Goal: Information Seeking & Learning: Check status

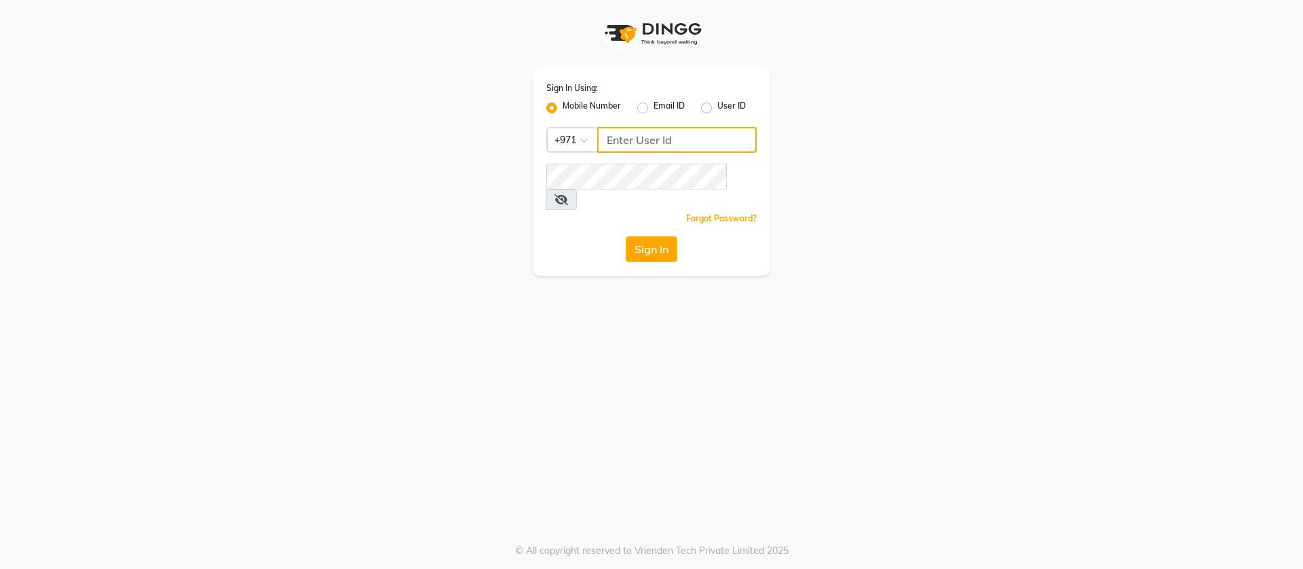
click at [617, 146] on input "Username" at bounding box center [677, 140] width 160 height 26
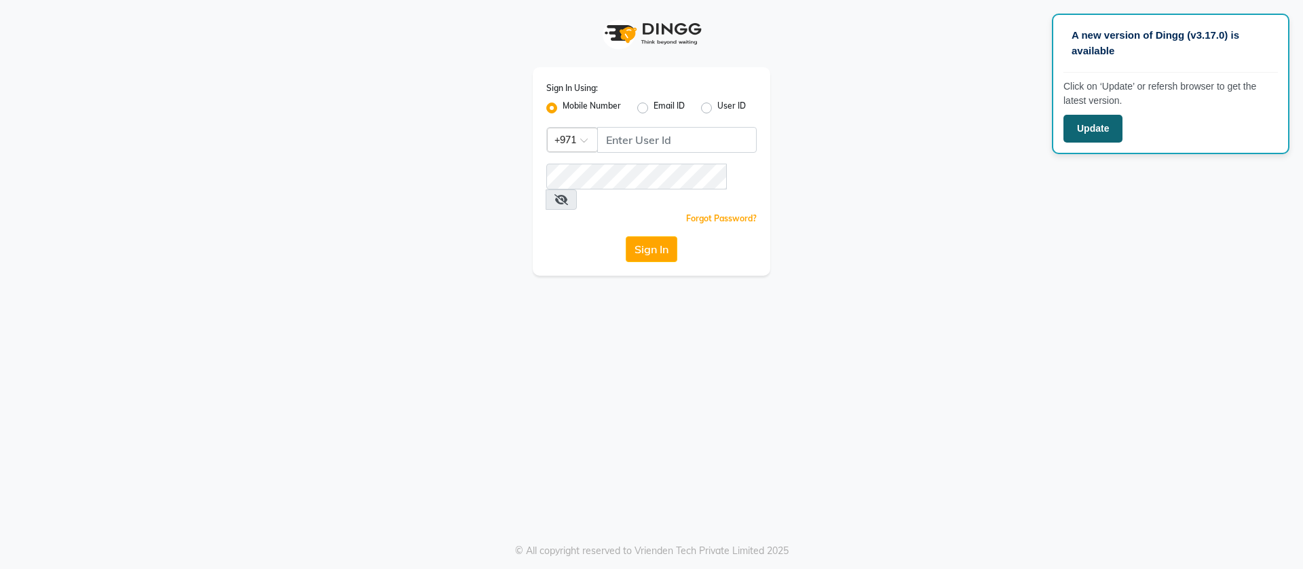
click at [1104, 122] on button "Update" at bounding box center [1093, 129] width 59 height 28
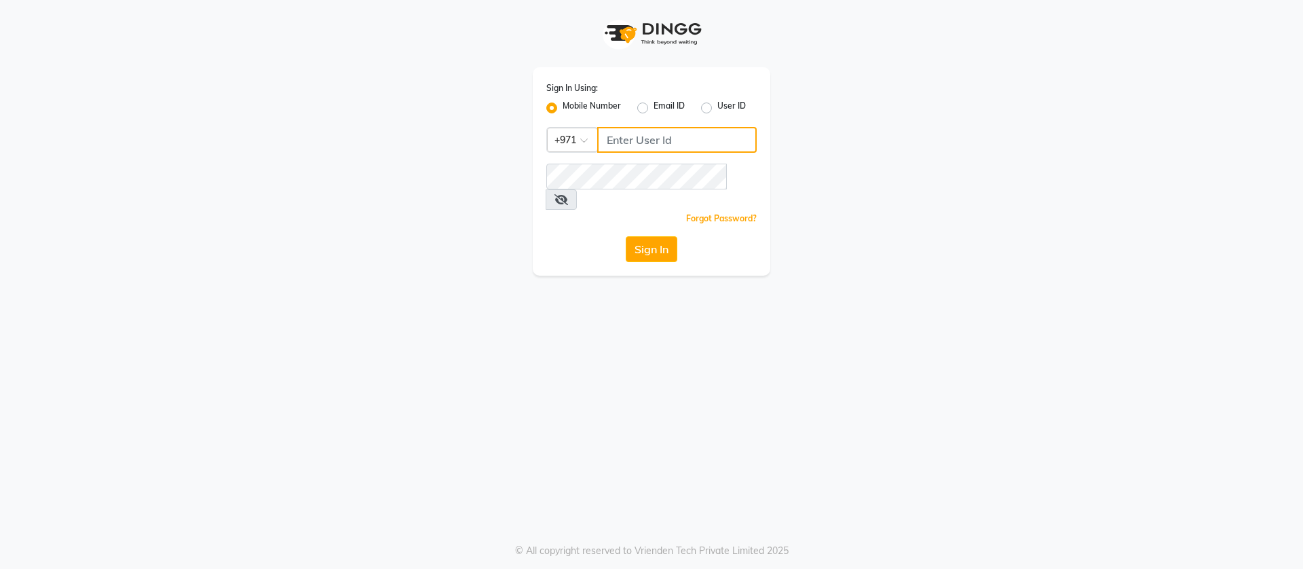
click at [654, 143] on input "Username" at bounding box center [677, 140] width 160 height 26
type input "543944492"
click at [626, 236] on button "Sign In" at bounding box center [652, 249] width 52 height 26
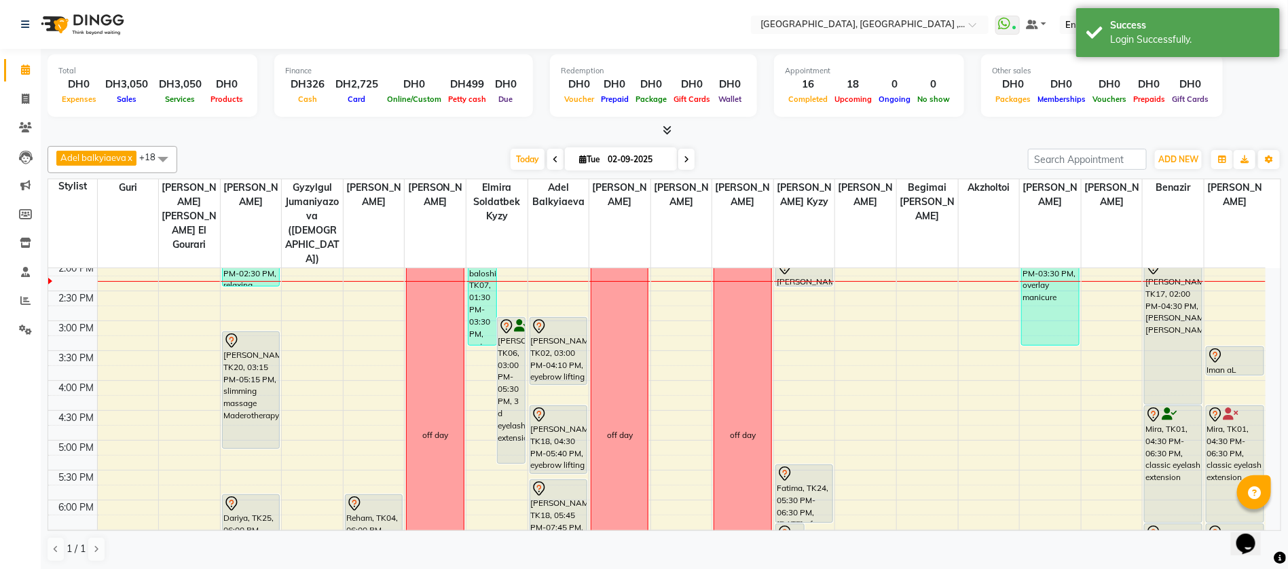
scroll to position [509, 0]
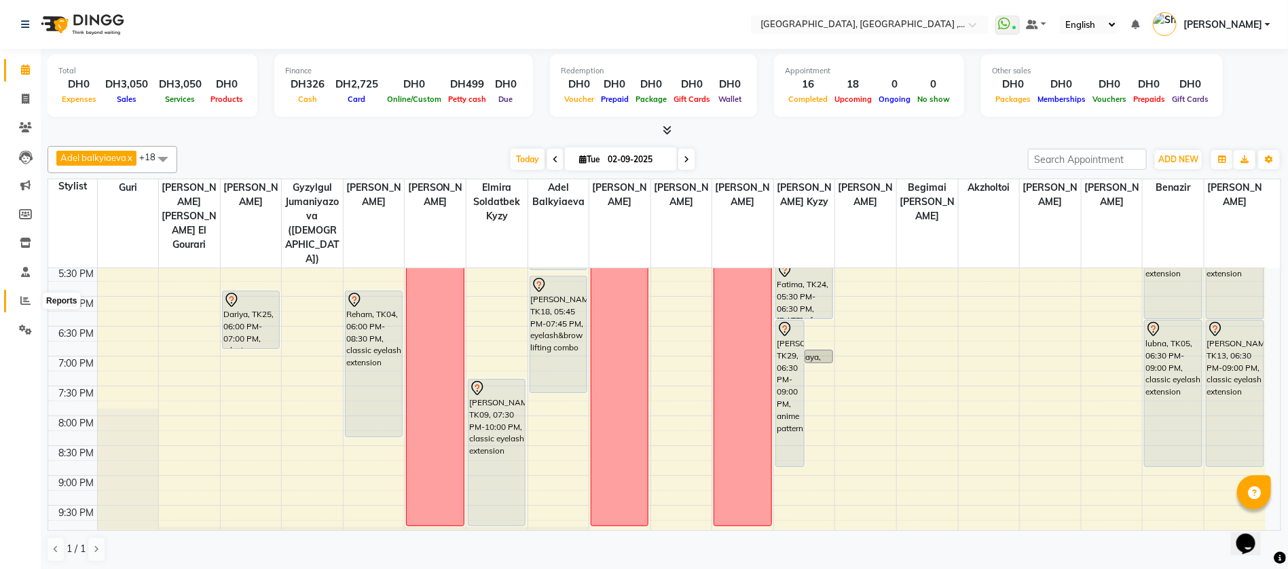
click at [29, 298] on icon at bounding box center [25, 300] width 10 height 10
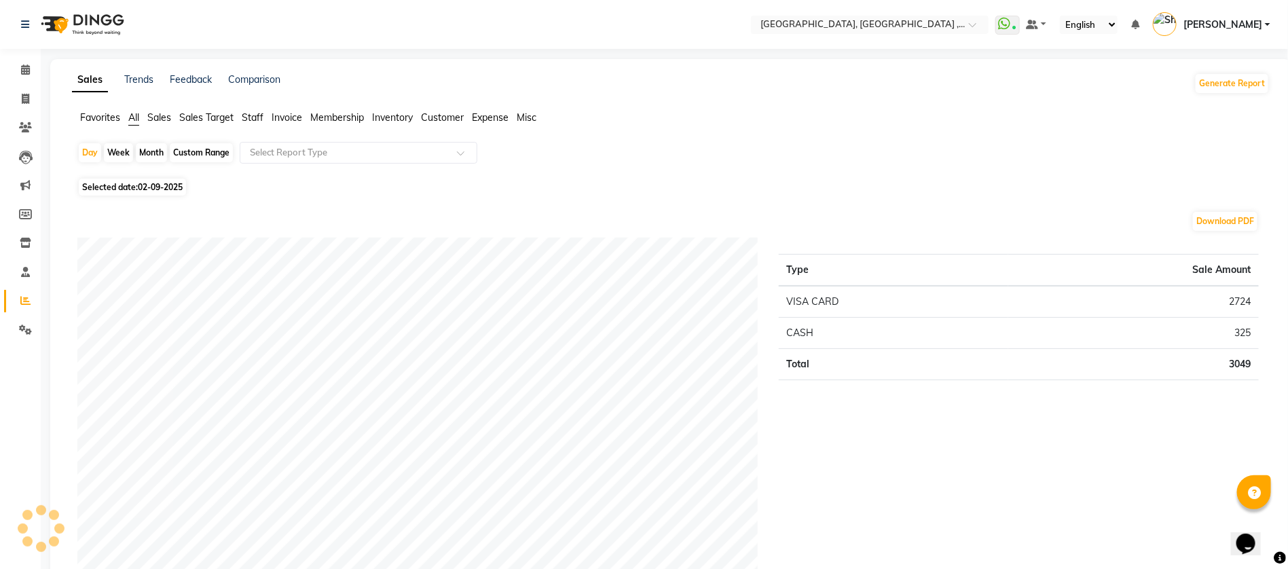
click at [159, 182] on span "02-09-2025" at bounding box center [160, 187] width 45 height 10
select select "9"
select select "2025"
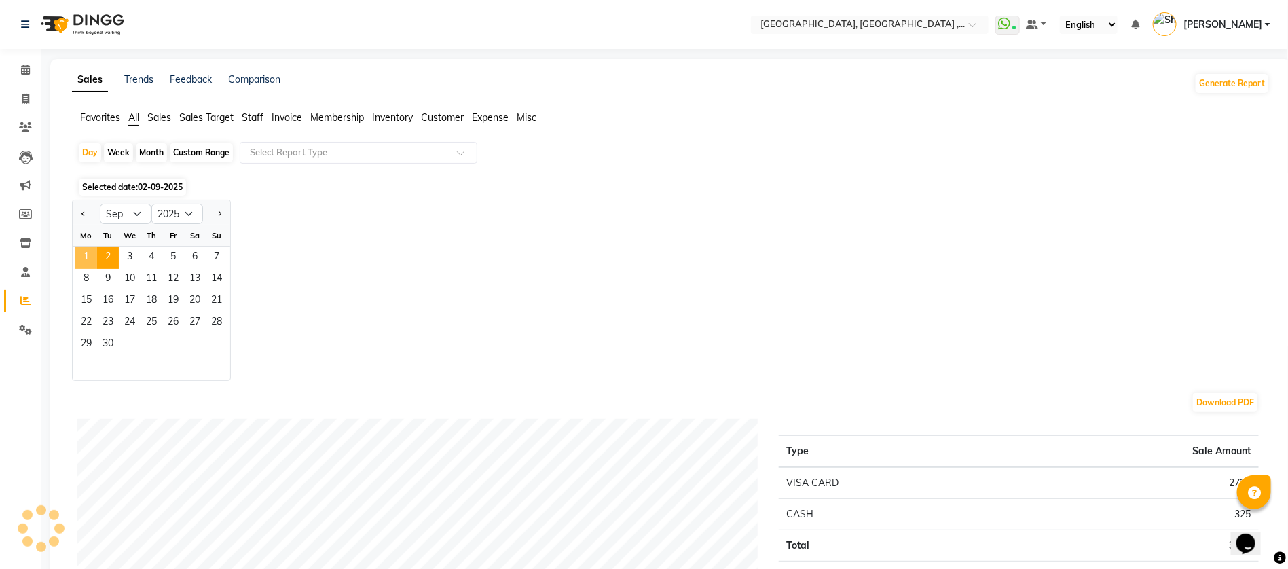
click at [86, 253] on span "1" at bounding box center [86, 258] width 22 height 22
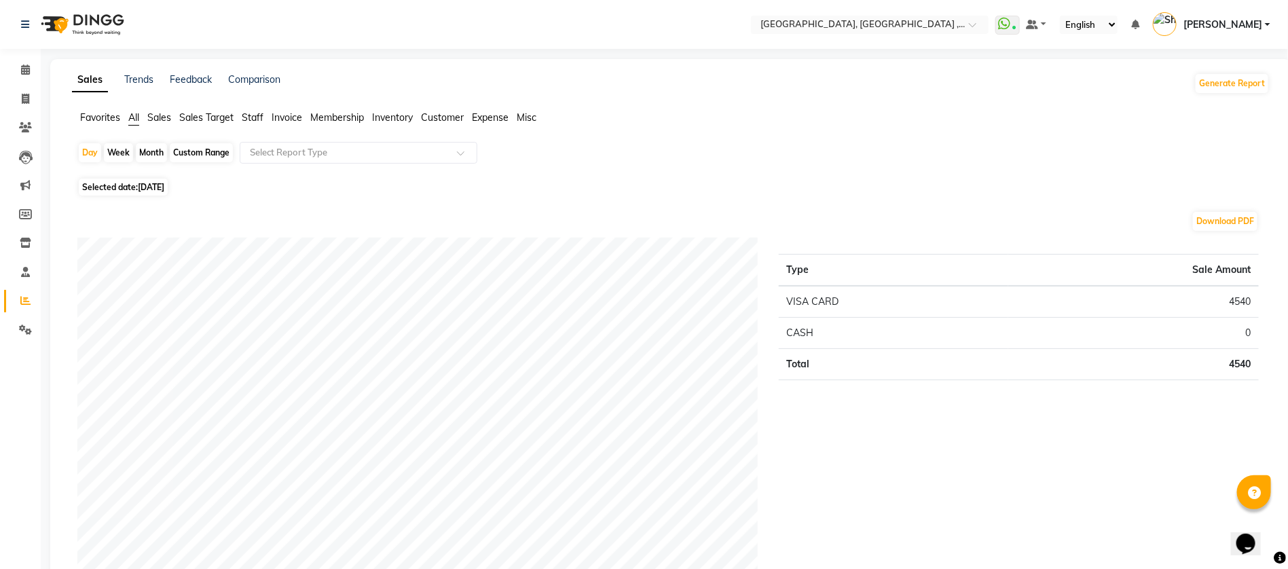
click at [139, 187] on span "[DATE]" at bounding box center [151, 187] width 26 height 10
select select "9"
select select "2025"
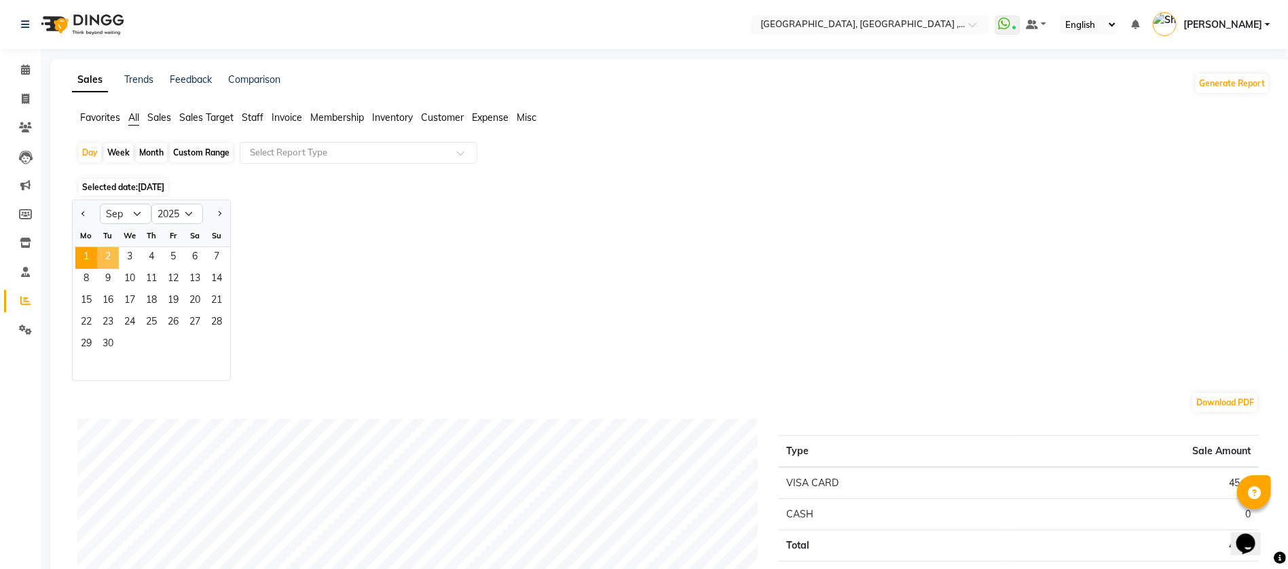
click at [113, 248] on span "2" at bounding box center [108, 258] width 22 height 22
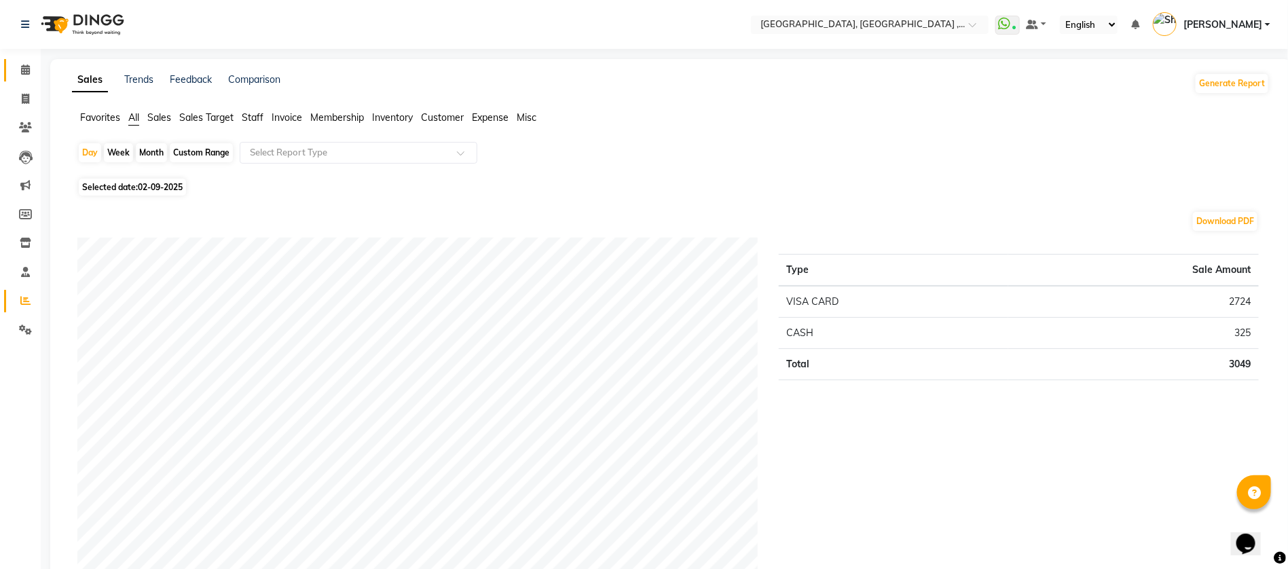
click at [26, 78] on link "Calendar" at bounding box center [20, 70] width 33 height 22
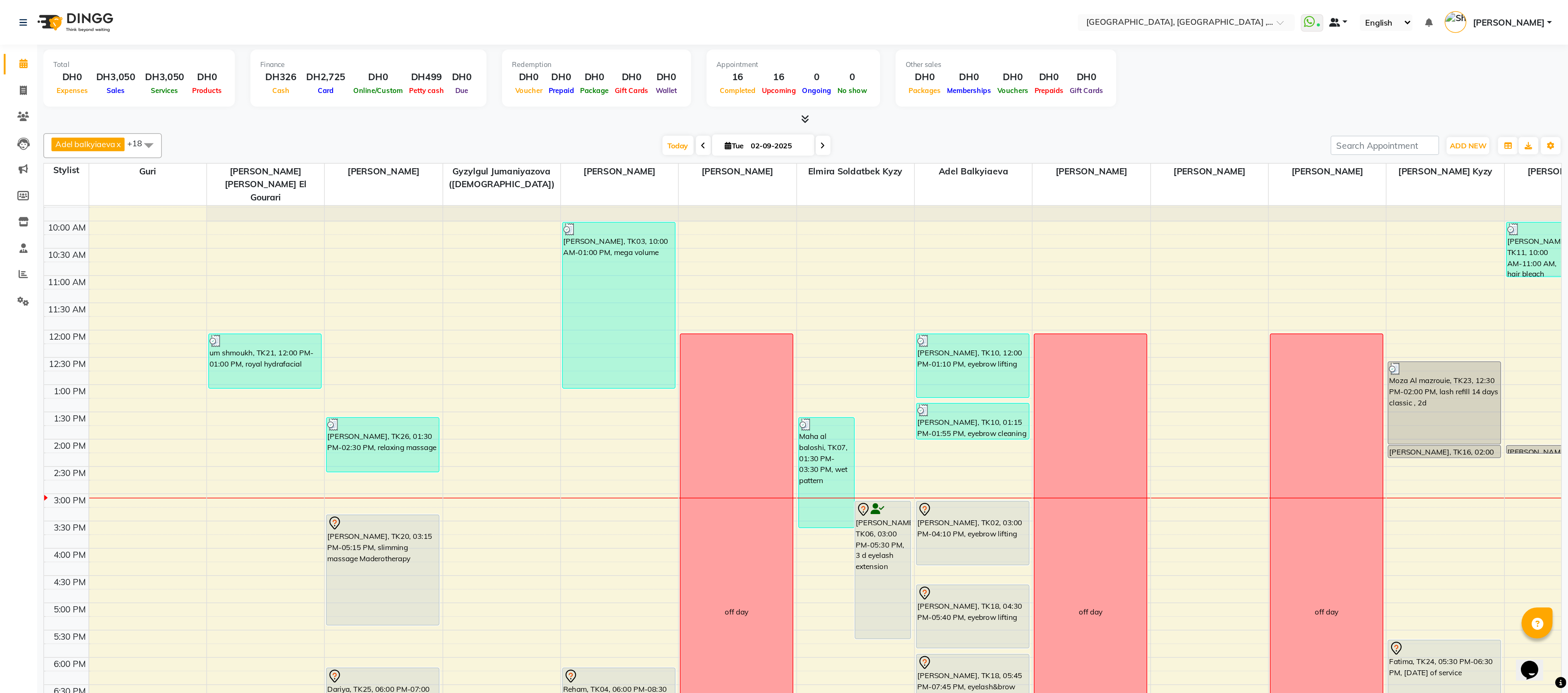
scroll to position [18, 0]
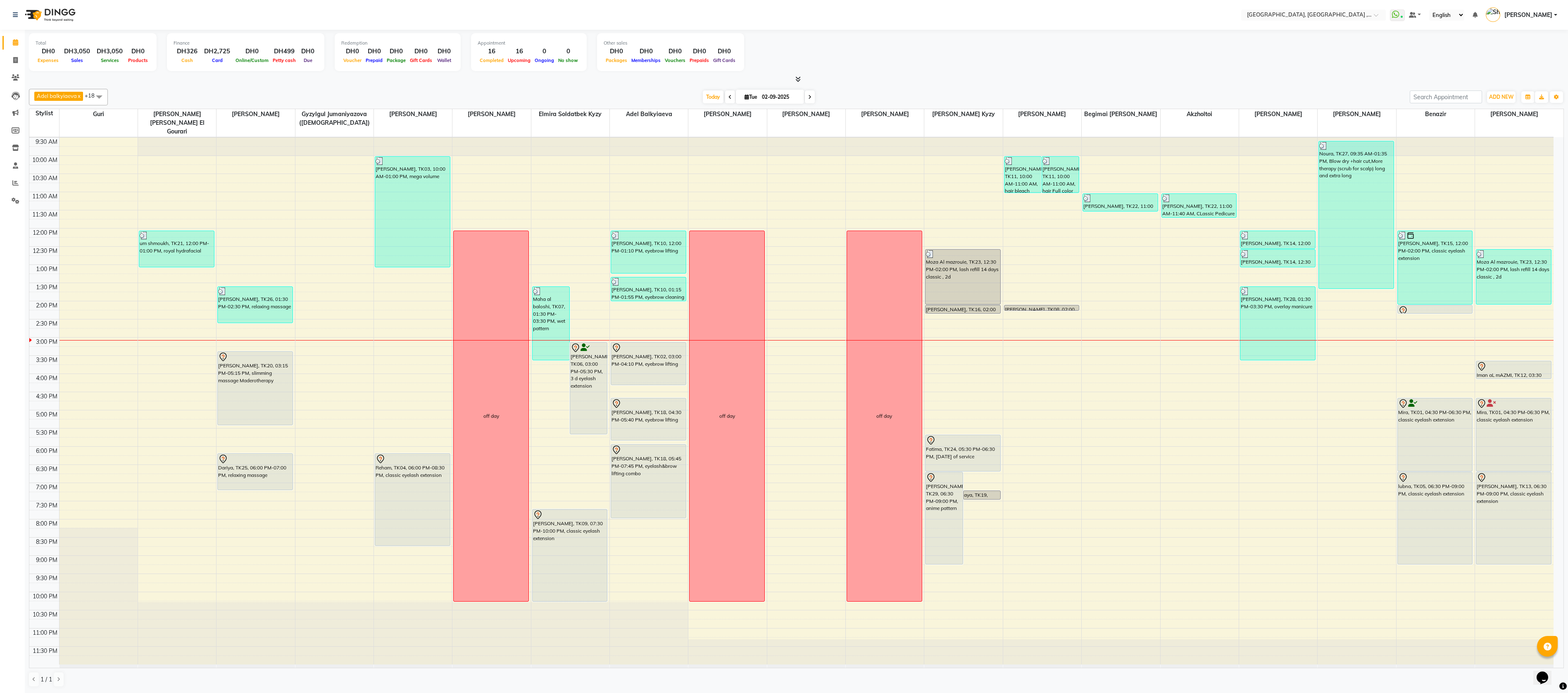
drag, startPoint x: 651, startPoint y: 11, endPoint x: 837, endPoint y: 46, distance: 189.3
click at [793, 46] on div "Total DH0 Expenses DH3,050 Sales DH3,050 Services DH0 Products Finance DH326 Ca…" at bounding box center [797, 53] width 1535 height 41
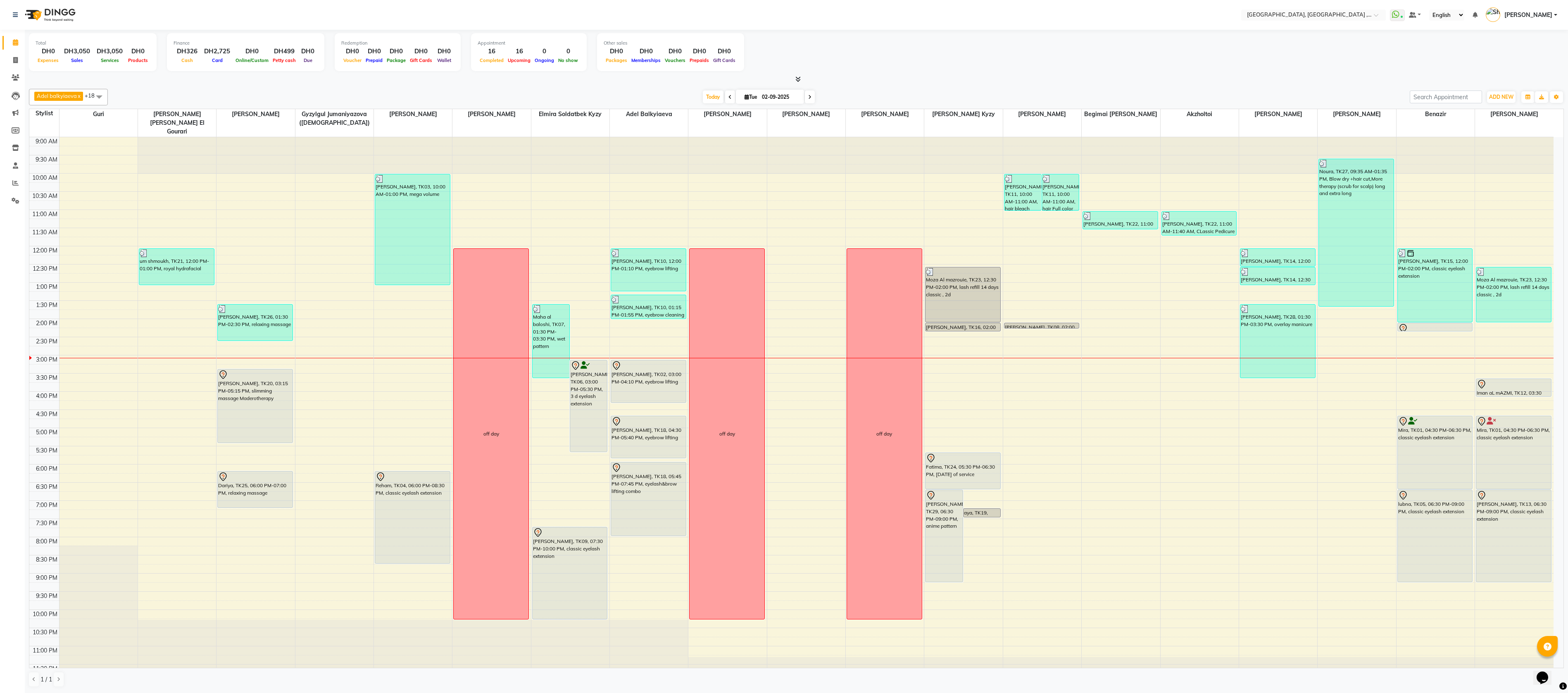
click at [103, 98] on span at bounding box center [99, 97] width 16 height 16
click at [39, 166] on div "Guri" at bounding box center [68, 161] width 70 height 9
checkbox input "false"
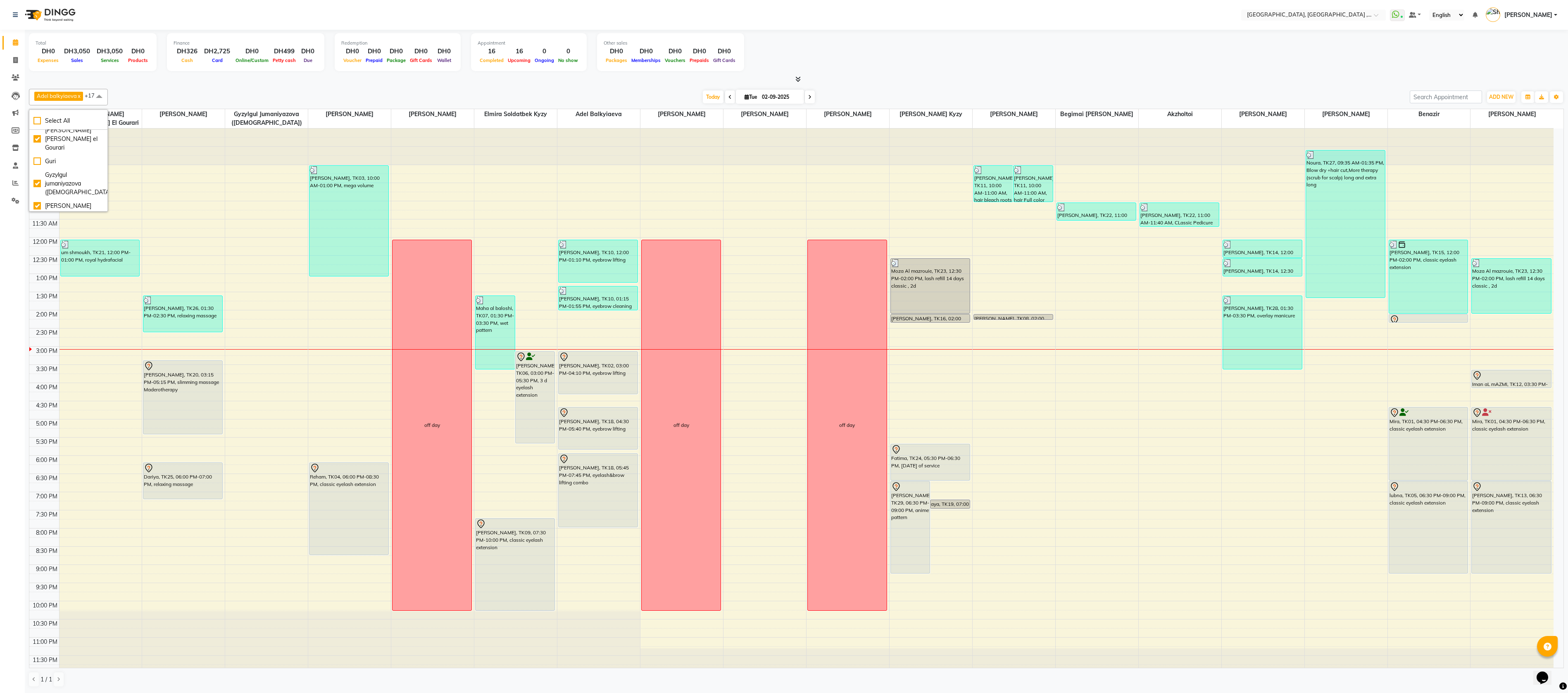
click at [275, 77] on div at bounding box center [797, 80] width 1535 height 9
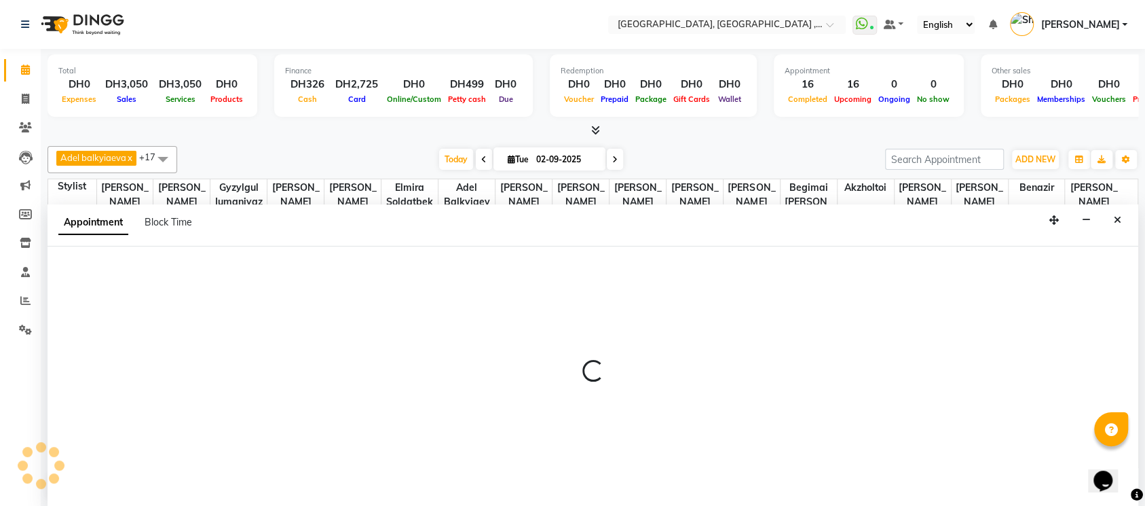
scroll to position [0, 0]
select select "85019"
select select "645"
select select "tentative"
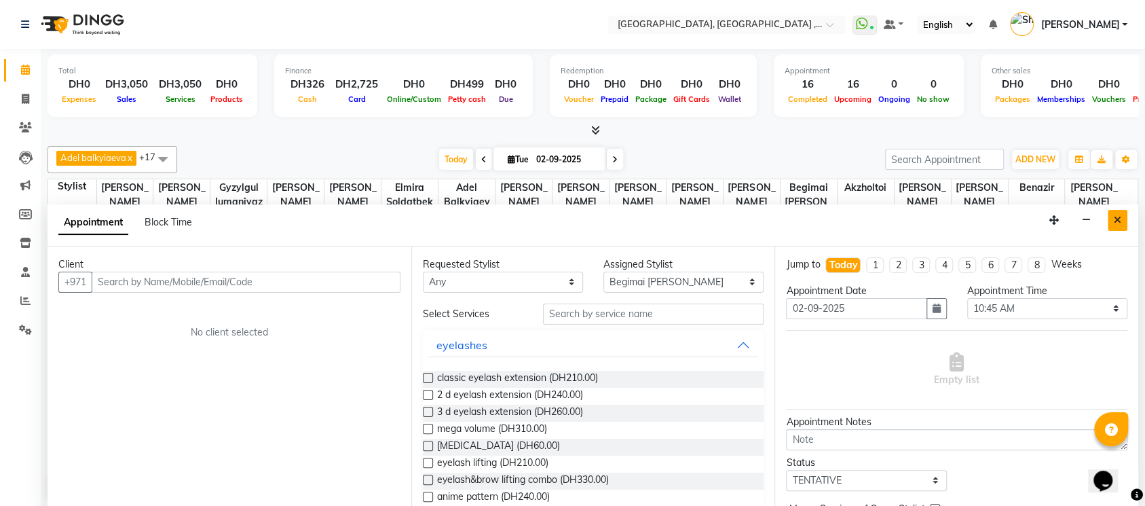
click at [1117, 216] on icon "Close" at bounding box center [1117, 220] width 7 height 10
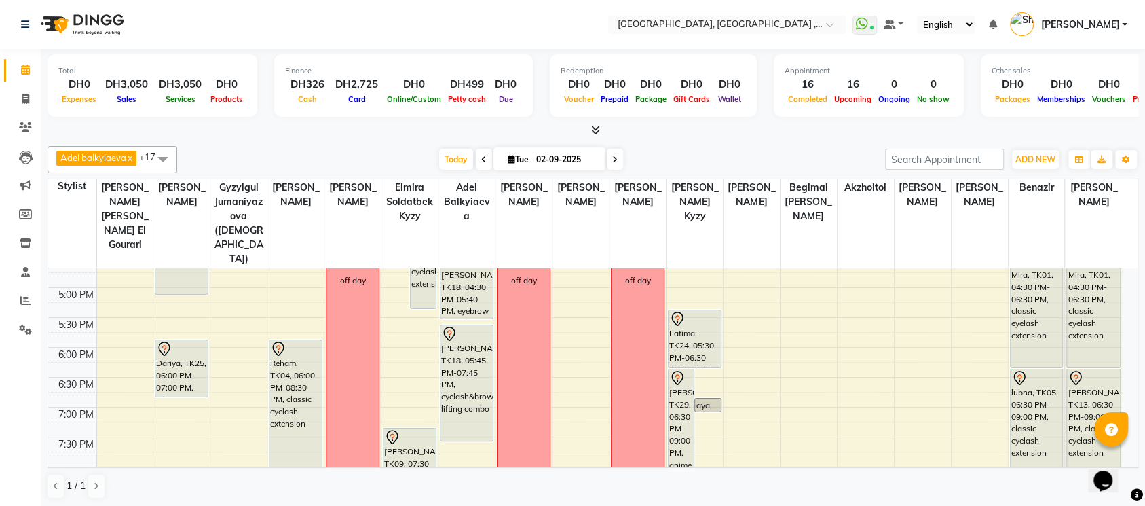
scroll to position [489, 0]
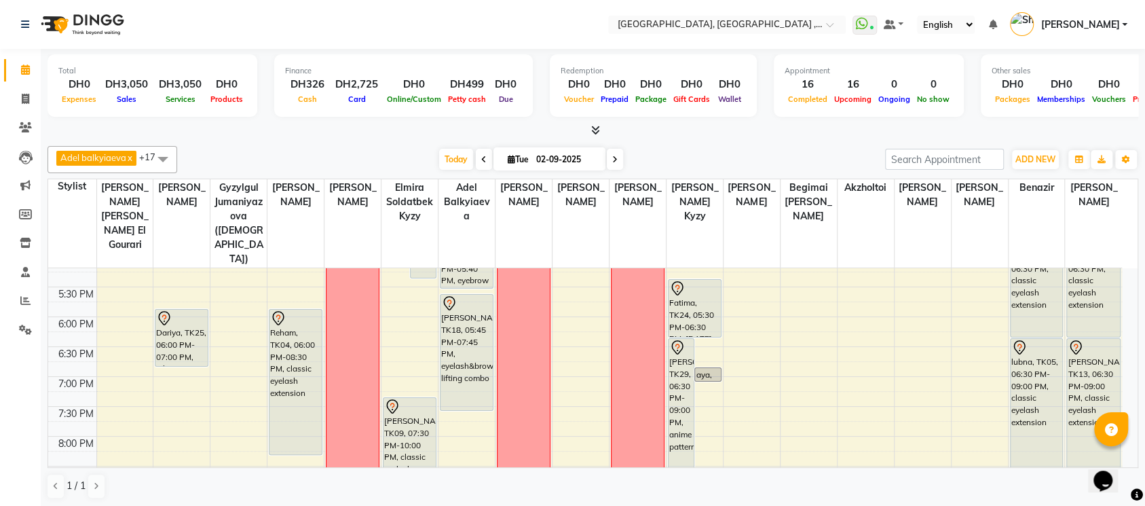
drag, startPoint x: 1101, startPoint y: 0, endPoint x: 730, endPoint y: 153, distance: 400.9
click at [730, 153] on div "[DATE] [DATE]" at bounding box center [531, 159] width 694 height 20
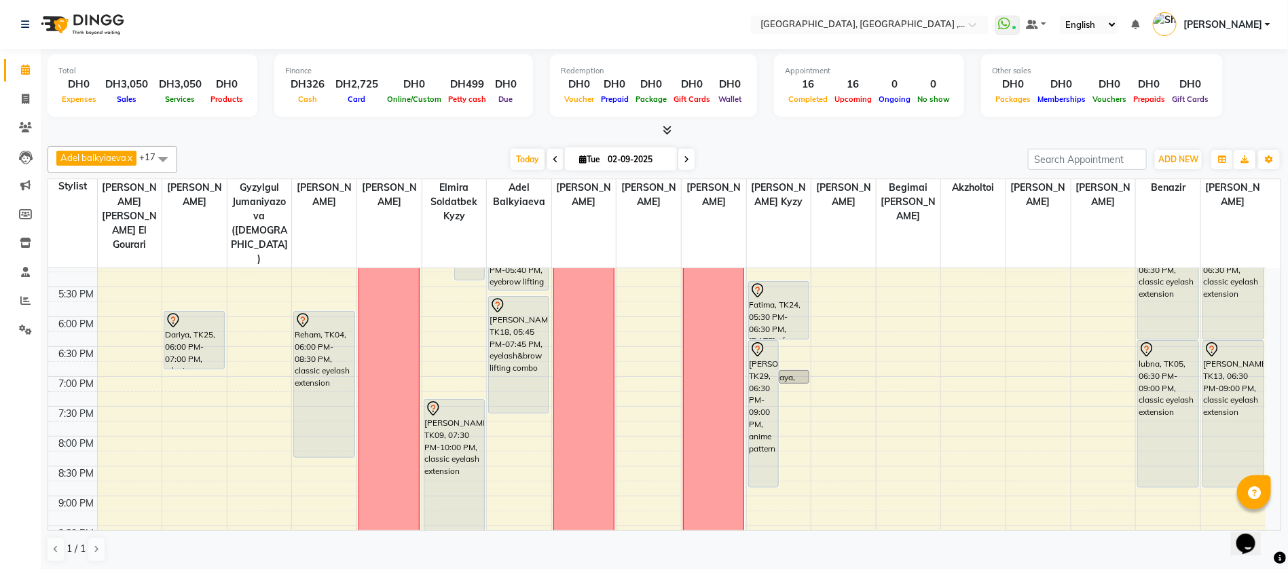
drag, startPoint x: 1133, startPoint y: 0, endPoint x: 823, endPoint y: 134, distance: 337.8
click at [823, 134] on div at bounding box center [664, 131] width 1233 height 14
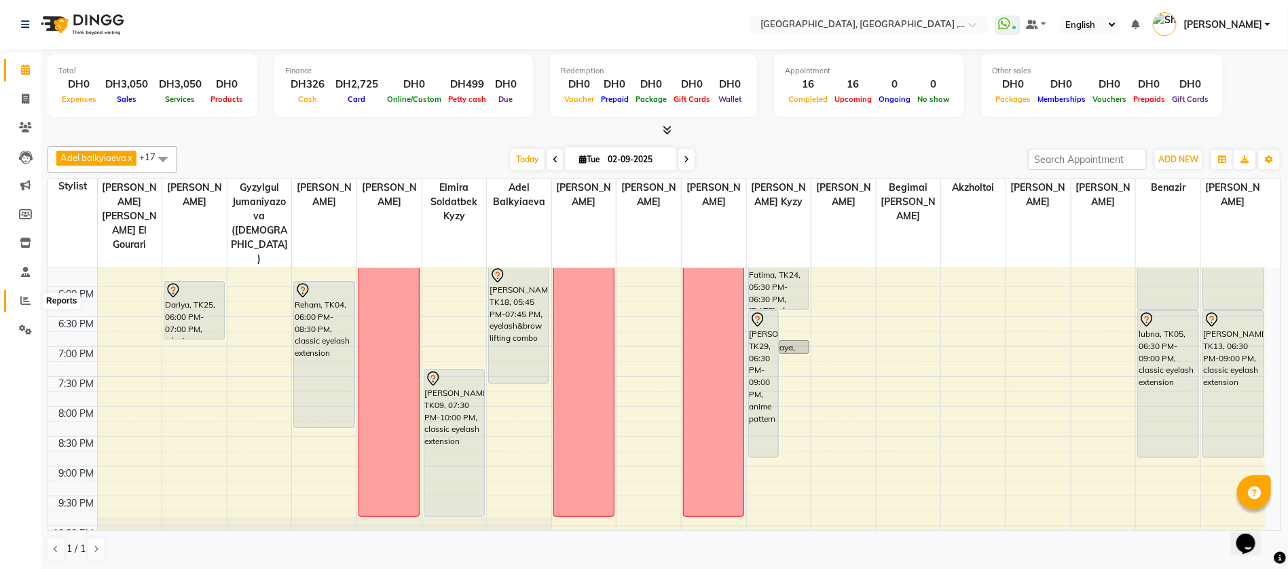
click at [16, 299] on span at bounding box center [26, 301] width 24 height 16
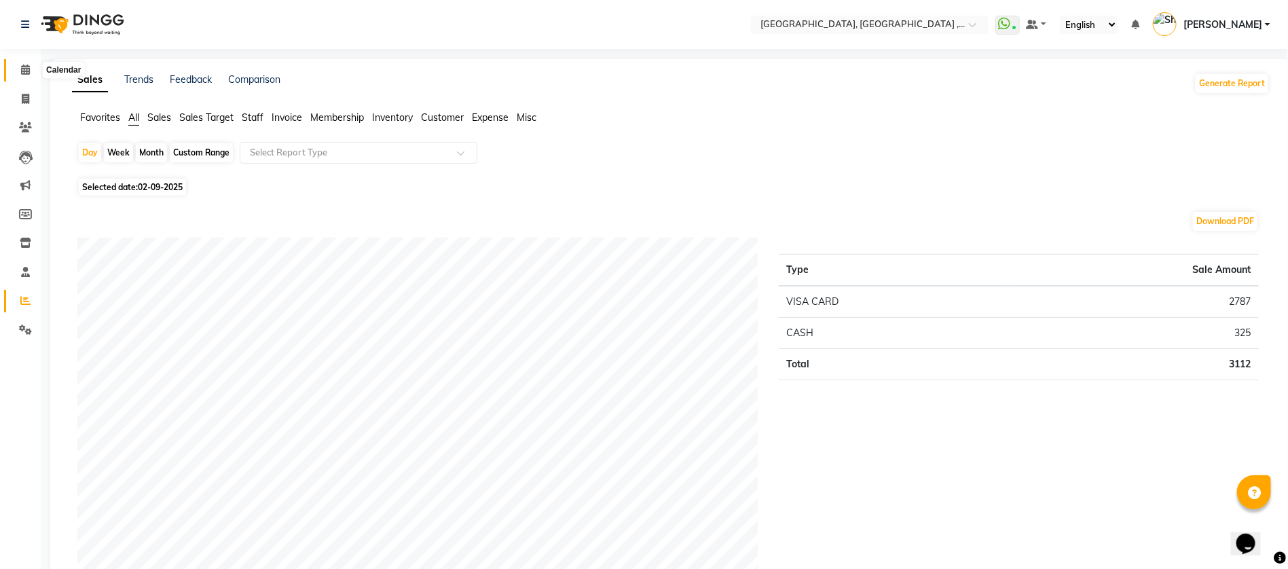
drag, startPoint x: 28, startPoint y: 62, endPoint x: 29, endPoint y: 71, distance: 9.5
click at [28, 62] on span at bounding box center [26, 70] width 24 height 16
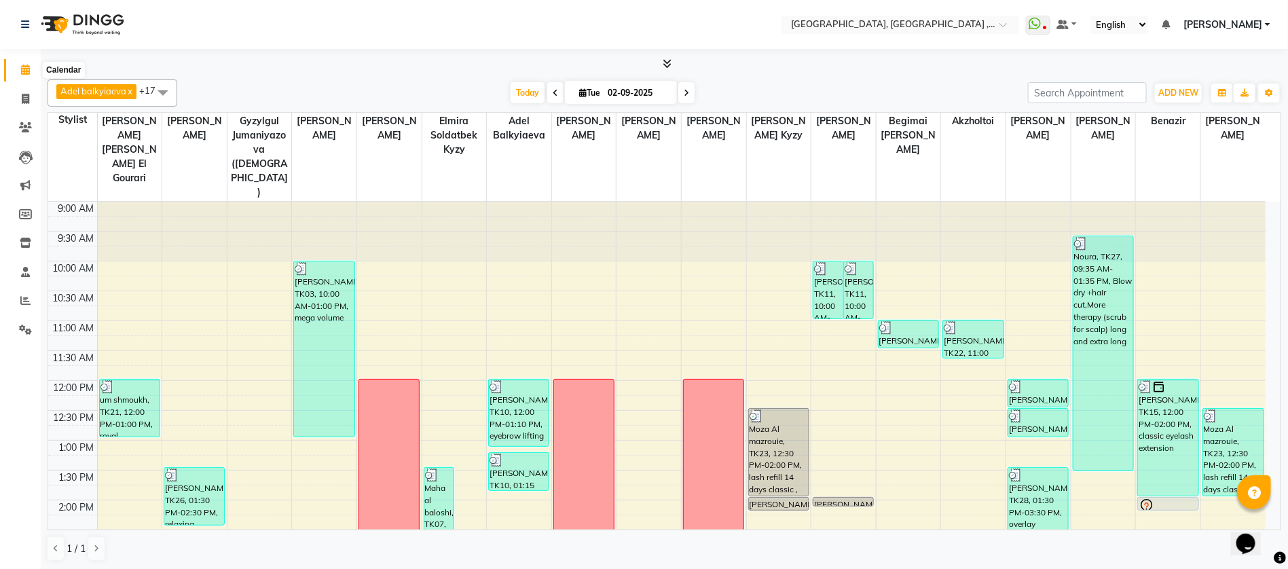
click at [16, 73] on span at bounding box center [26, 70] width 24 height 16
click at [22, 98] on icon at bounding box center [25, 99] width 7 height 10
select select "service"
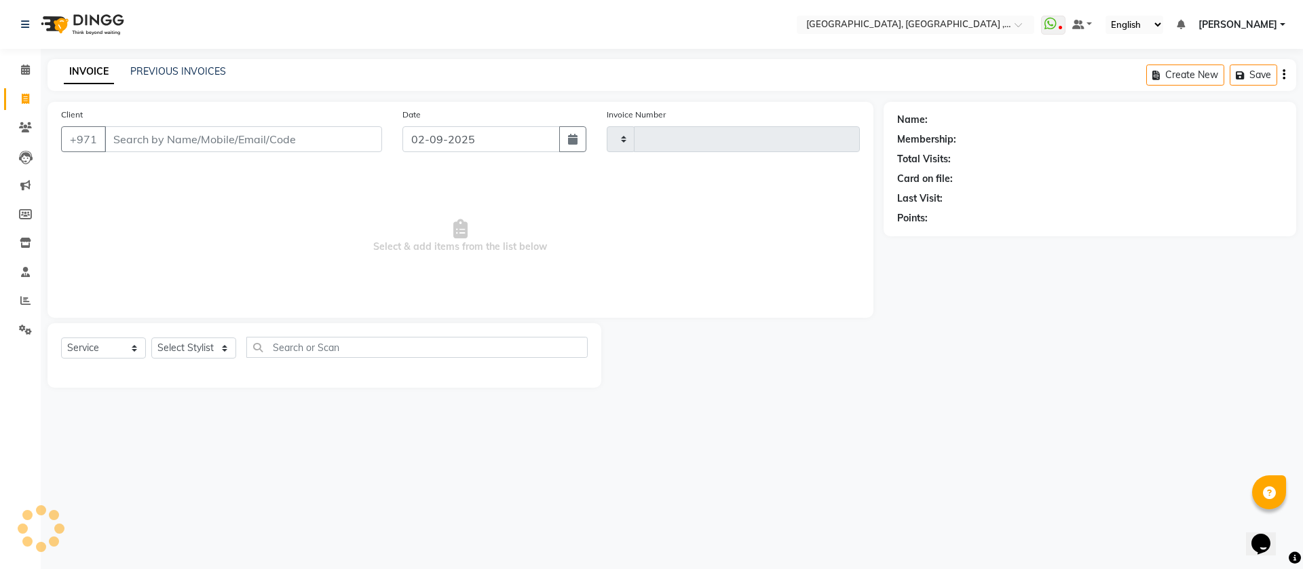
type input "4591"
select select "3838"
click at [31, 130] on icon at bounding box center [25, 127] width 13 height 10
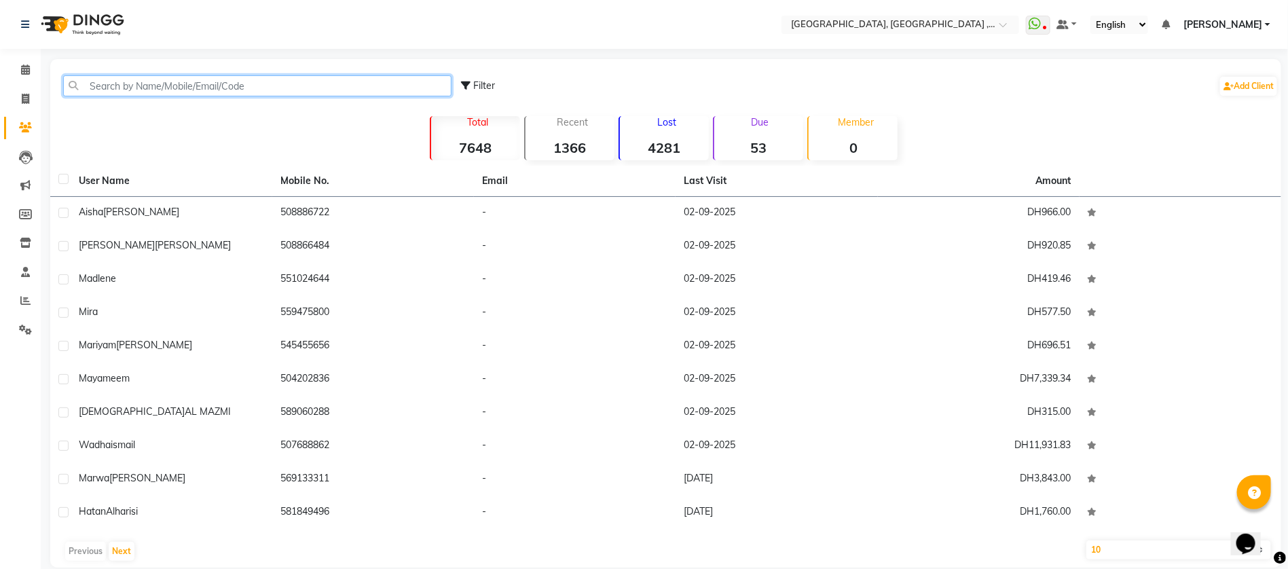
click at [182, 90] on input "text" at bounding box center [257, 85] width 388 height 21
paste input "551024644"
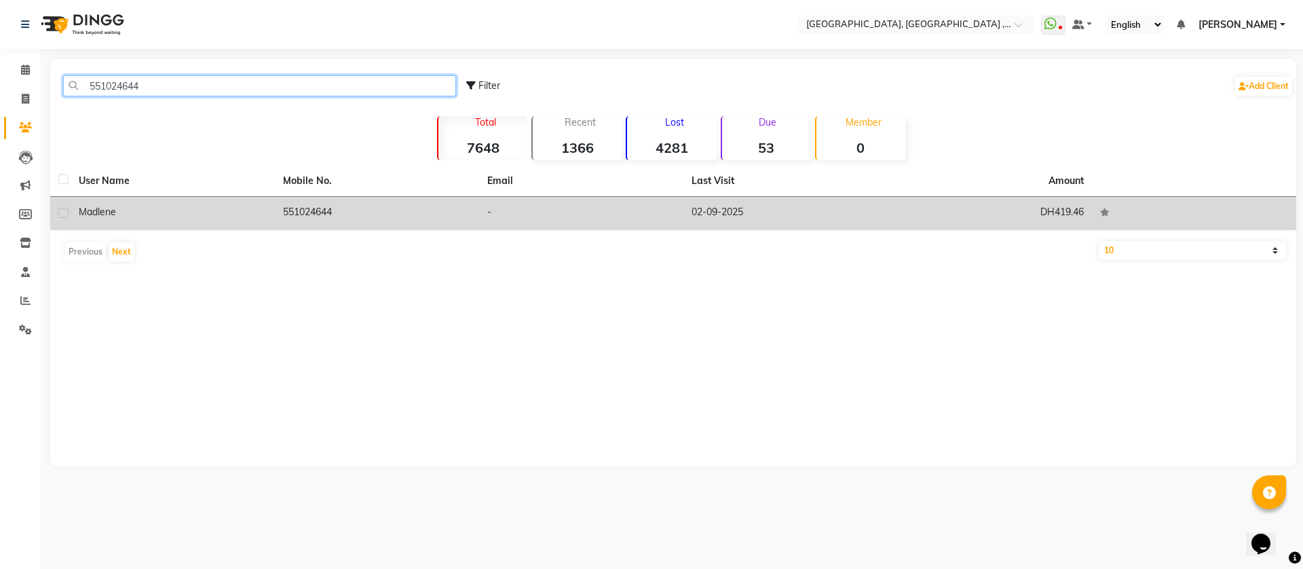
type input "551024644"
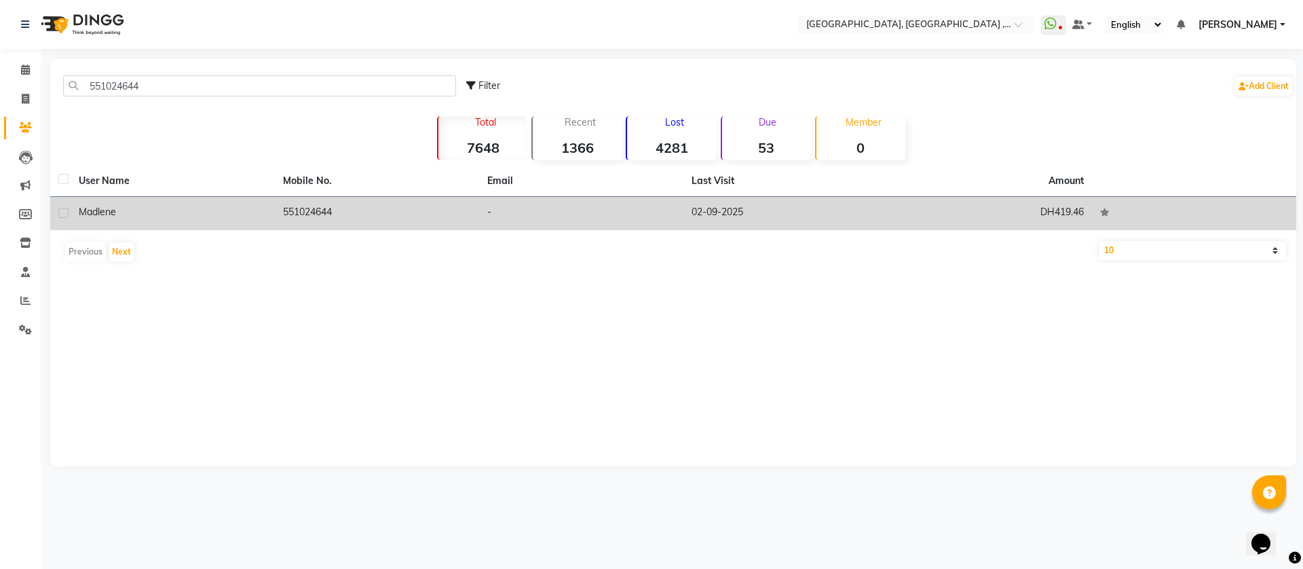
click at [168, 206] on div "Madlene" at bounding box center [173, 212] width 188 height 14
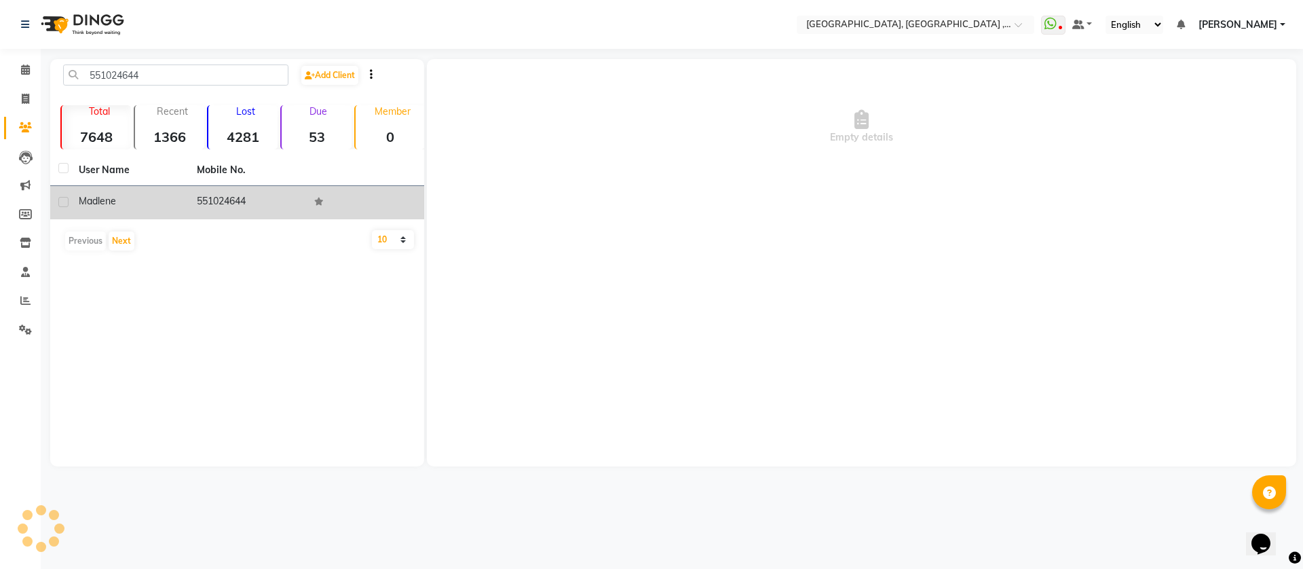
click at [168, 206] on div "Madlene" at bounding box center [130, 201] width 102 height 14
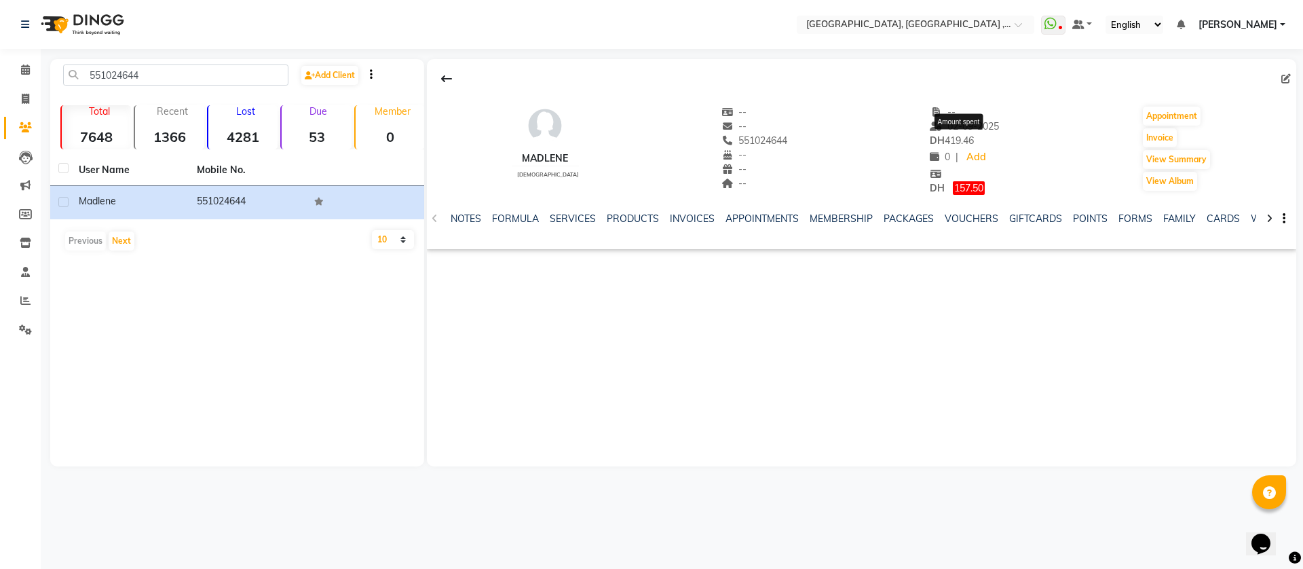
drag, startPoint x: 949, startPoint y: 138, endPoint x: 923, endPoint y: 140, distance: 25.8
click at [930, 140] on div "DH 419.46" at bounding box center [964, 141] width 69 height 14
click at [650, 228] on div "NOTES FORMULA SERVICES PRODUCTS INVOICES APPOINTMENTS MEMBERSHIP PACKAGES VOUCH…" at bounding box center [845, 224] width 789 height 25
click at [579, 217] on link "SERVICES" at bounding box center [573, 218] width 46 height 12
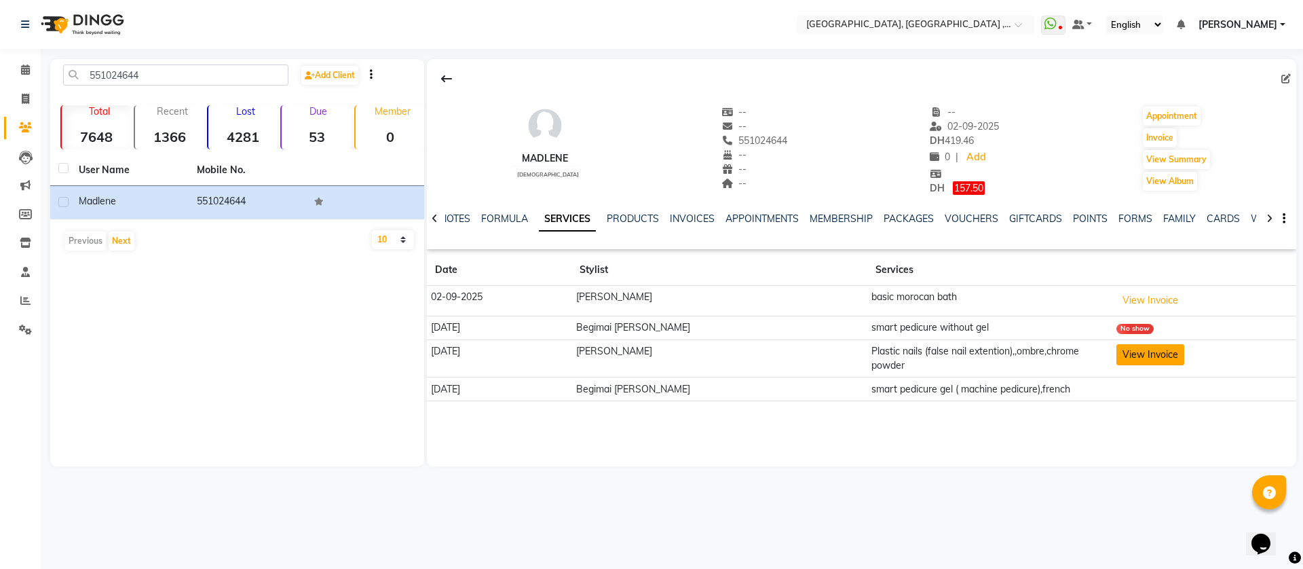
click at [1144, 350] on button "View Invoice" at bounding box center [1151, 354] width 68 height 21
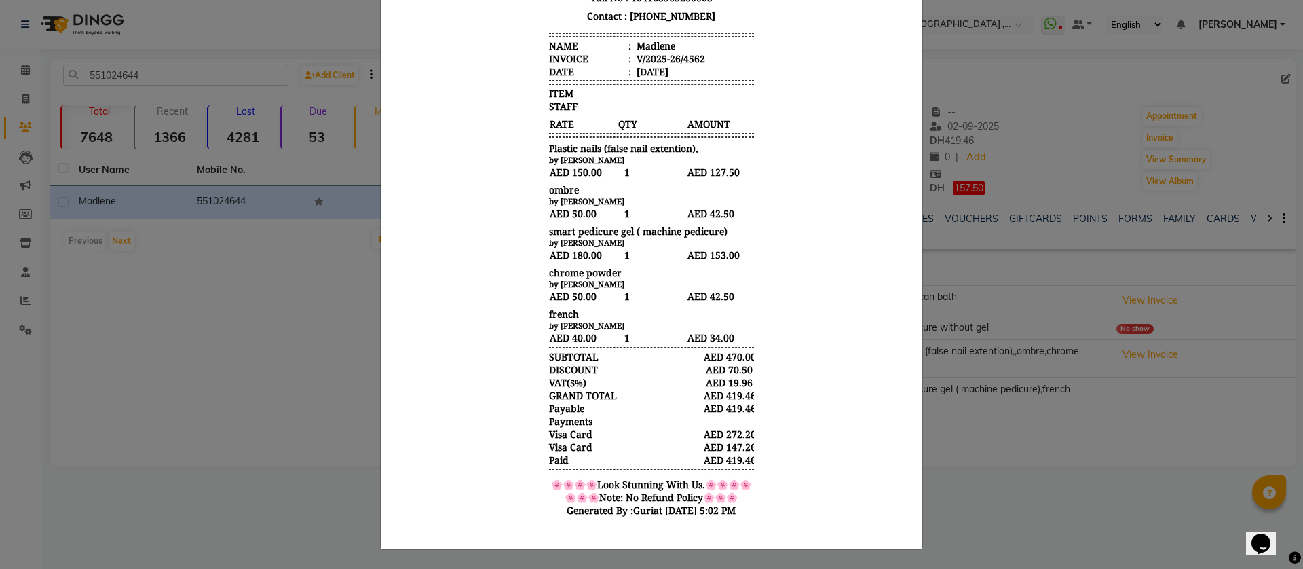
drag, startPoint x: 758, startPoint y: 367, endPoint x: 889, endPoint y: 359, distance: 131.2
click at [776, 367] on body "Ecosophy Beauty Center Villa Number 115 Rowda 2, behind Hamediya Police Station…" at bounding box center [651, 230] width 509 height 599
click at [1015, 346] on ngb-modal-window "INVOICE View Invoice Close" at bounding box center [651, 284] width 1303 height 569
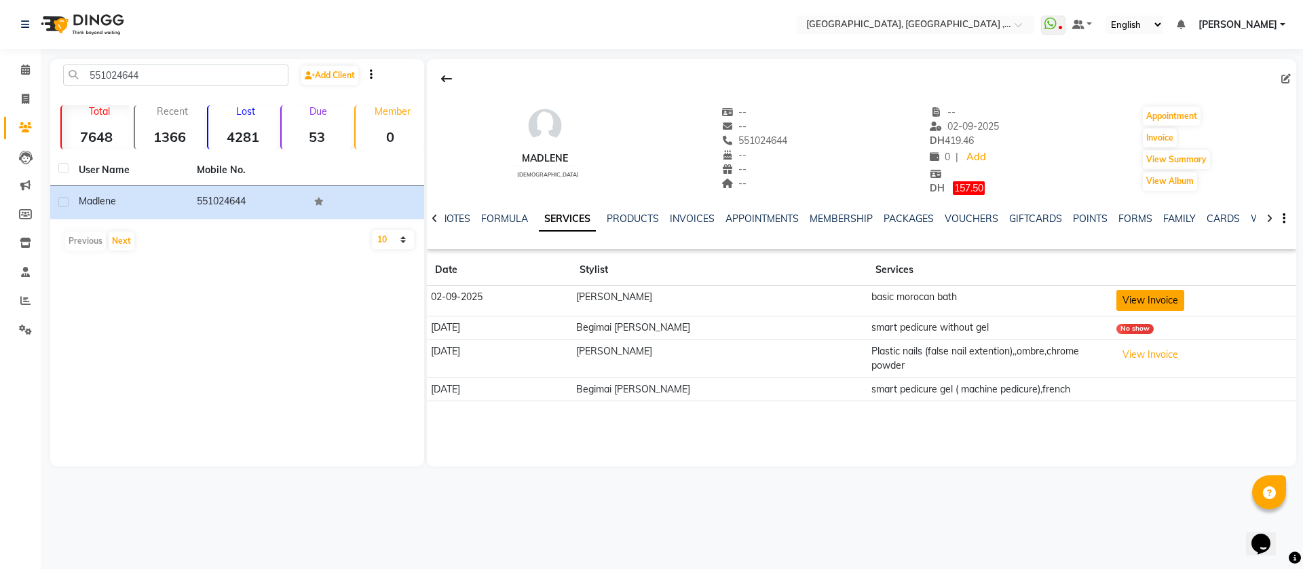
click at [1131, 299] on button "View Invoice" at bounding box center [1151, 300] width 68 height 21
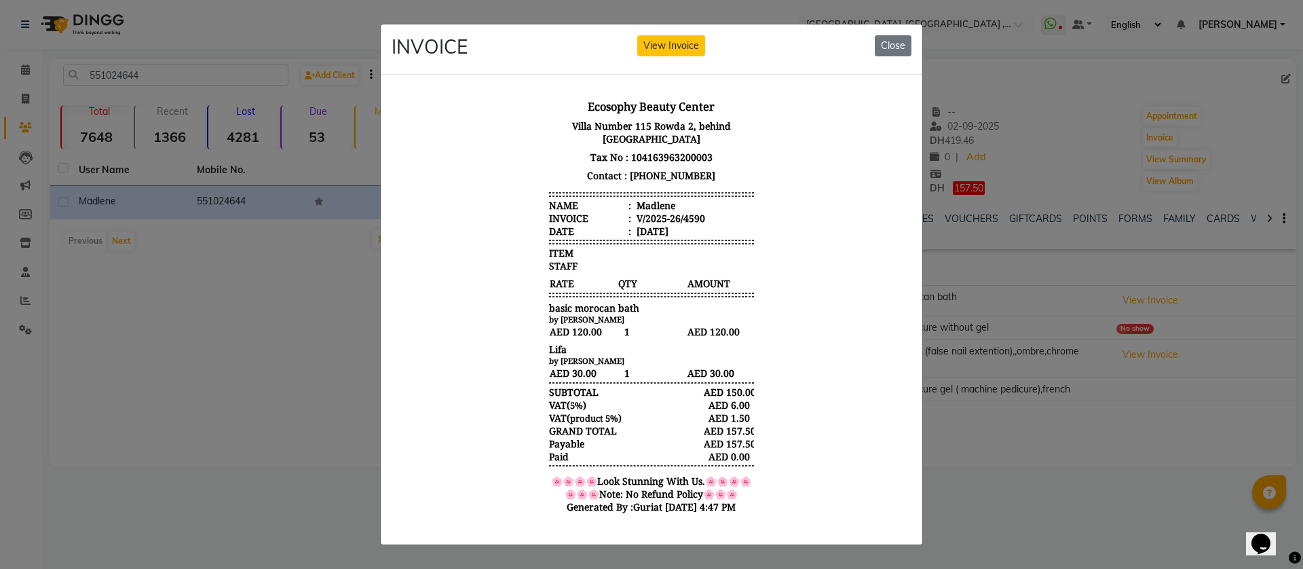
click at [1064, 307] on ngb-modal-window "INVOICE View Invoice Close" at bounding box center [651, 284] width 1303 height 569
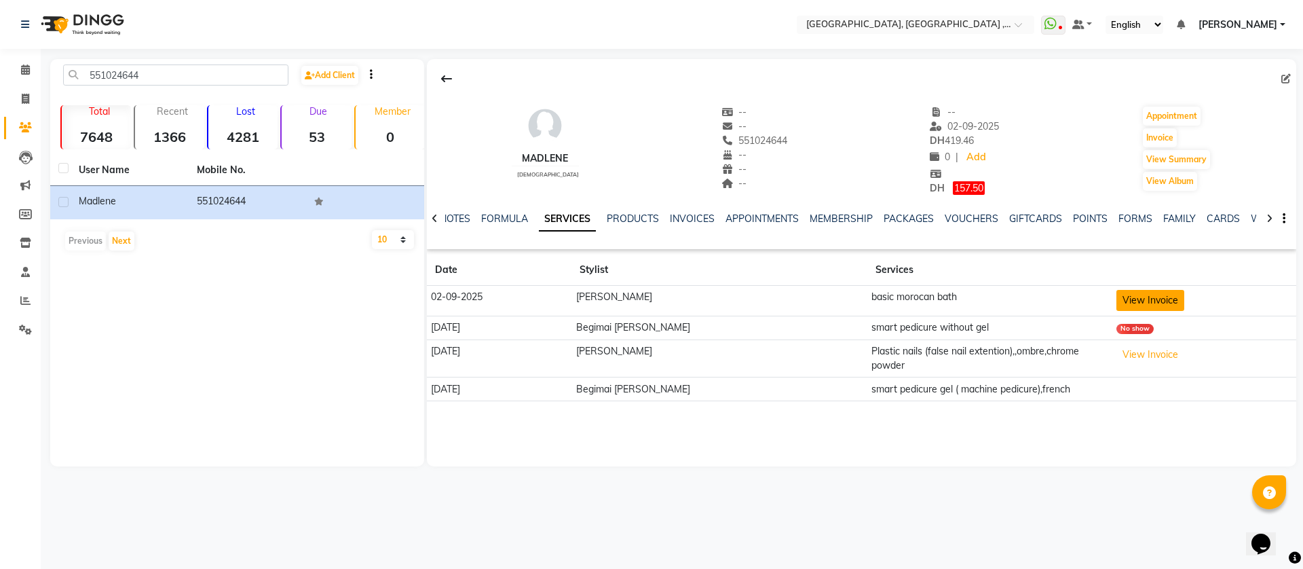
click at [1121, 300] on button "View Invoice" at bounding box center [1151, 300] width 68 height 21
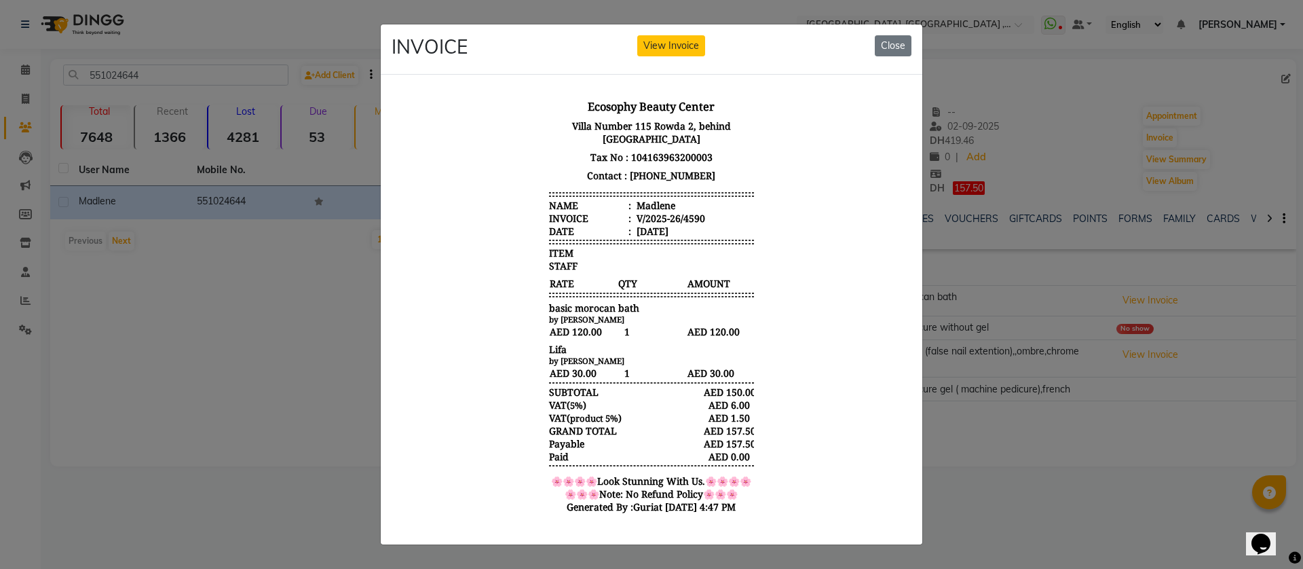
drag, startPoint x: 559, startPoint y: 400, endPoint x: 758, endPoint y: 409, distance: 199.8
click at [758, 409] on body "Ecosophy Beauty Center Villa Number 115 Rowda 2, behind Hamediya Police Station…" at bounding box center [651, 309] width 509 height 436
click at [895, 35] on button "Close" at bounding box center [893, 45] width 37 height 21
